Goal: Task Accomplishment & Management: Use online tool/utility

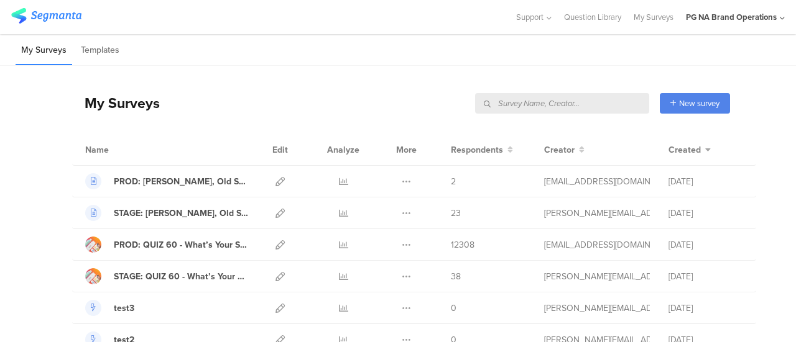
click at [576, 106] on input "text" at bounding box center [562, 103] width 174 height 21
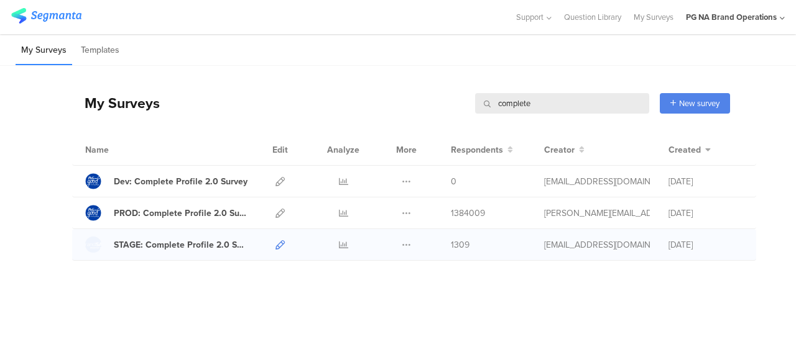
type input "complete"
click at [280, 242] on icon at bounding box center [279, 245] width 9 height 9
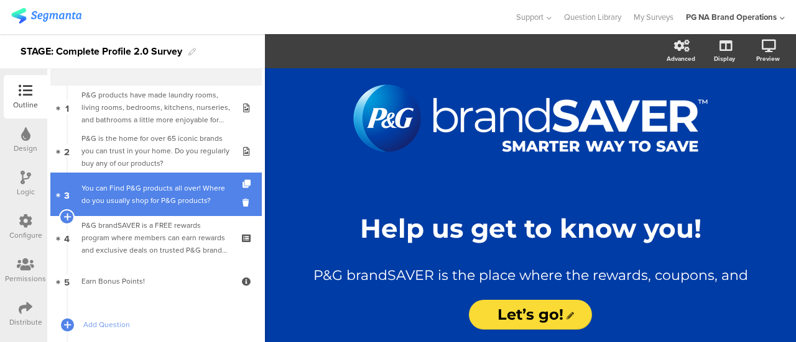
scroll to position [34, 0]
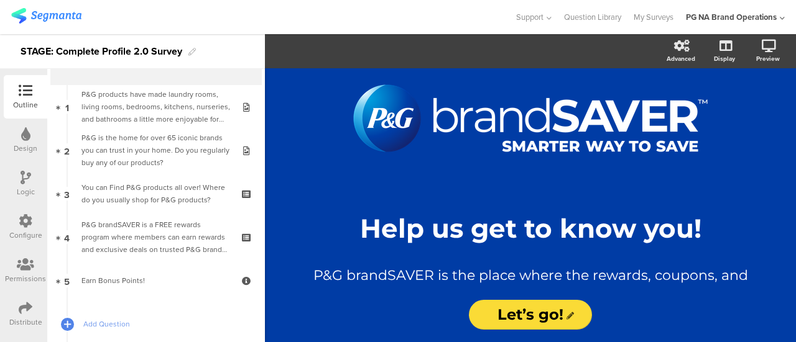
click at [25, 224] on icon at bounding box center [26, 221] width 14 height 14
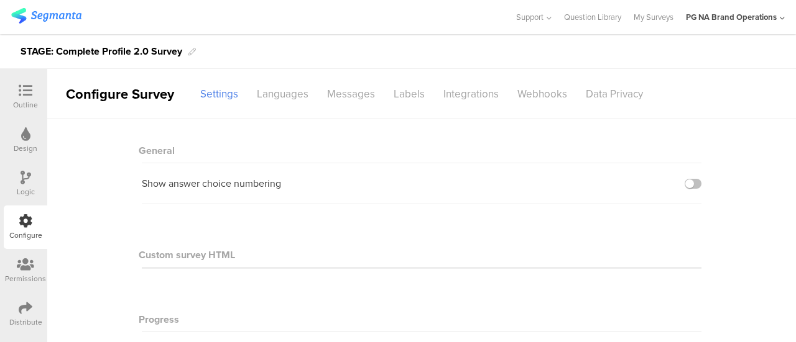
click at [24, 94] on icon at bounding box center [26, 91] width 14 height 14
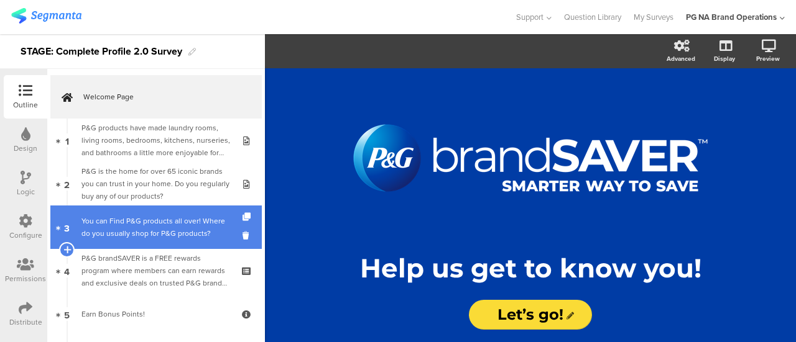
scroll to position [108, 0]
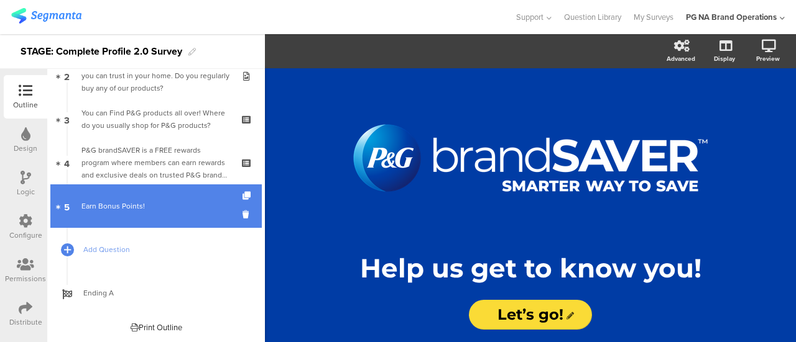
click at [113, 203] on div "Earn Bonus Points!" at bounding box center [155, 206] width 149 height 12
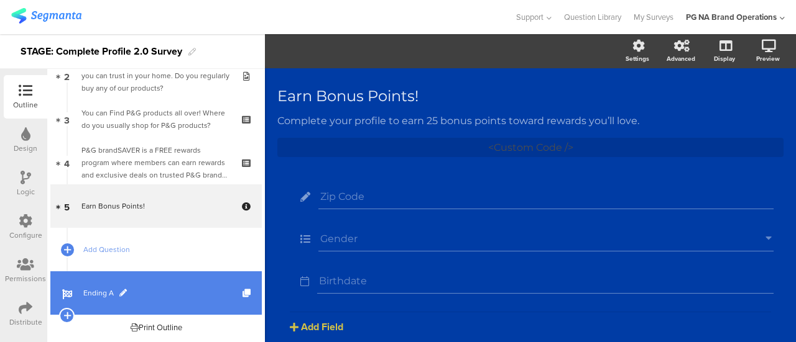
click at [96, 285] on link "Ending A" at bounding box center [155, 294] width 211 height 44
